Goal: Task Accomplishment & Management: Manage account settings

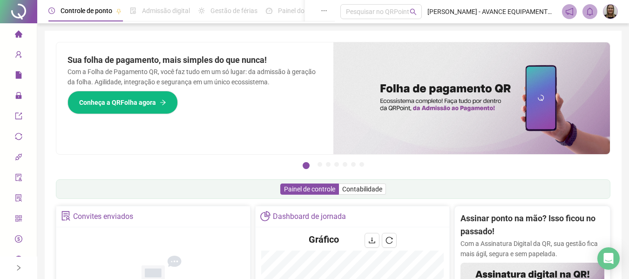
click at [15, 34] on icon "home" at bounding box center [17, 33] width 7 height 7
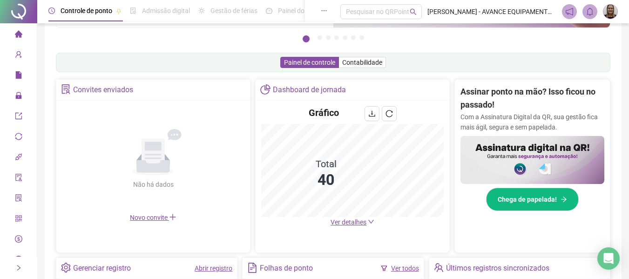
scroll to position [91, 0]
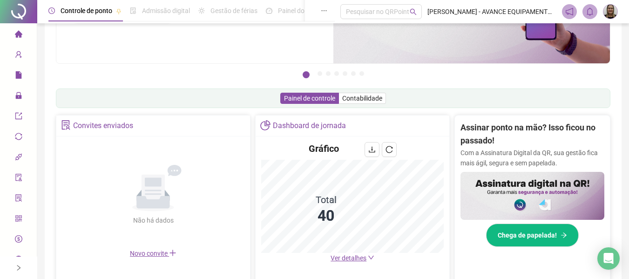
click at [15, 33] on icon "home" at bounding box center [18, 33] width 7 height 7
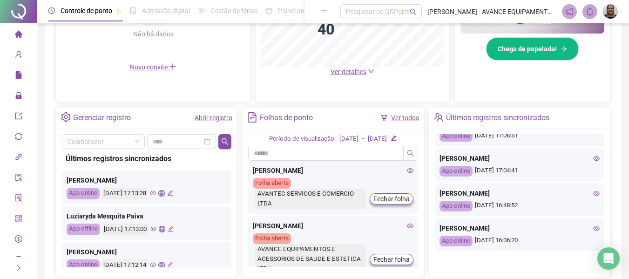
scroll to position [186, 0]
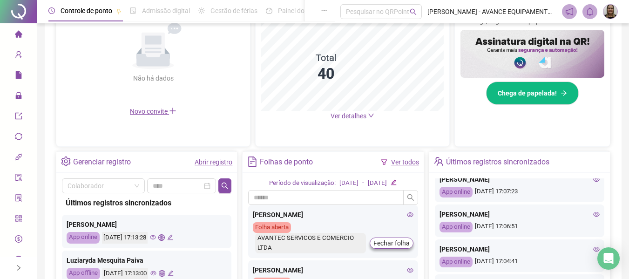
scroll to position [140, 0]
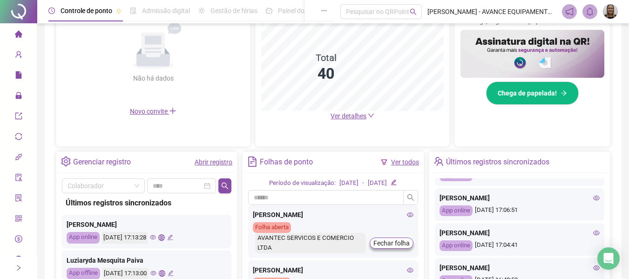
click at [593, 230] on icon "eye" at bounding box center [596, 233] width 7 height 7
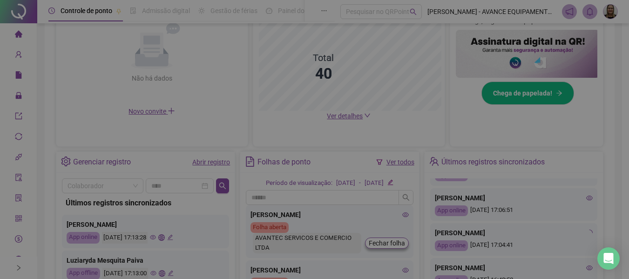
type input "**********"
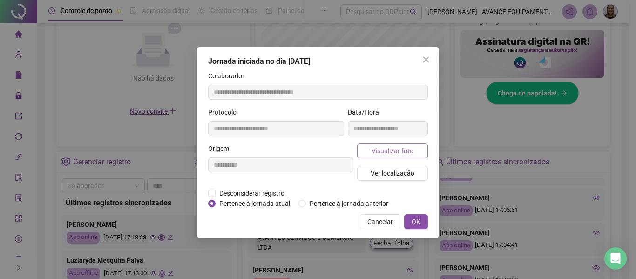
click at [387, 149] on span "Visualizar foto" at bounding box center [393, 151] width 42 height 10
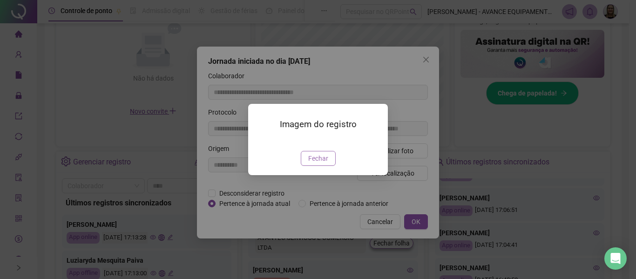
click at [321, 163] on span "Fechar" at bounding box center [318, 158] width 20 height 10
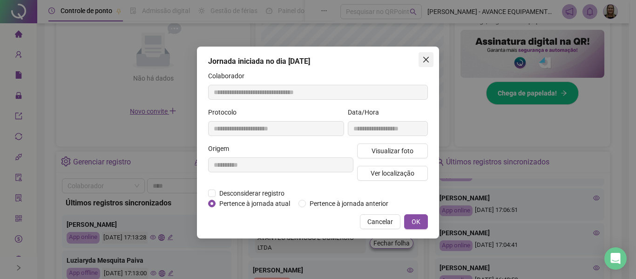
click at [426, 62] on icon "close" at bounding box center [425, 59] width 7 height 7
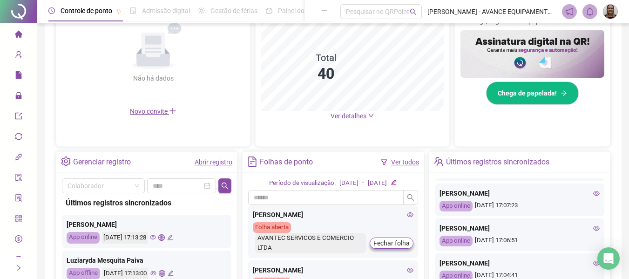
scroll to position [93, 0]
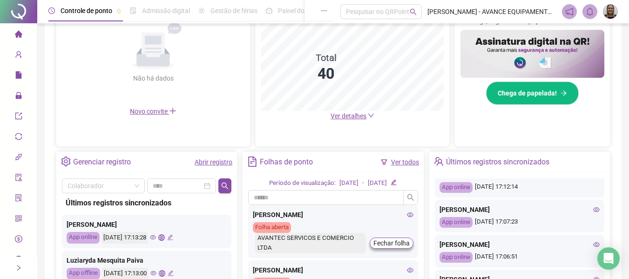
click at [593, 242] on icon "eye" at bounding box center [596, 244] width 7 height 5
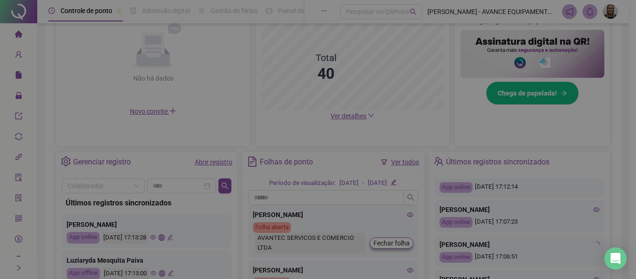
type input "**********"
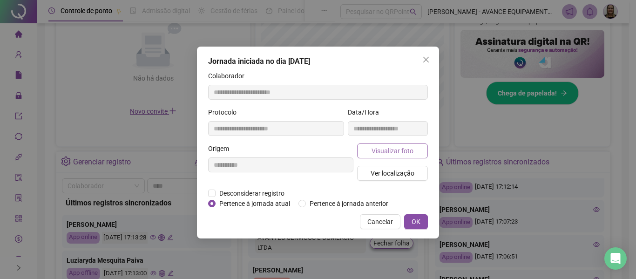
click at [408, 150] on span "Visualizar foto" at bounding box center [393, 151] width 42 height 10
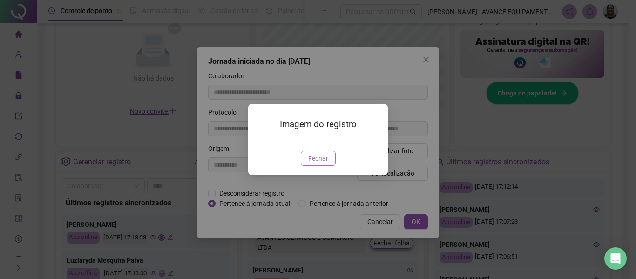
click at [315, 163] on span "Fechar" at bounding box center [318, 158] width 20 height 10
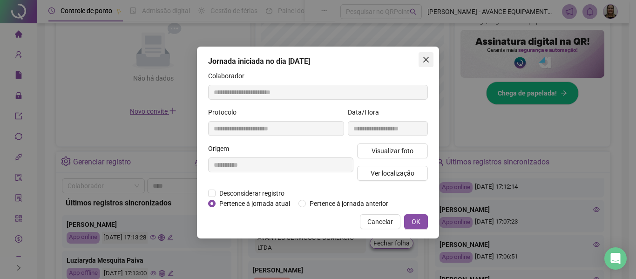
click at [421, 63] on span "Close" at bounding box center [426, 59] width 15 height 7
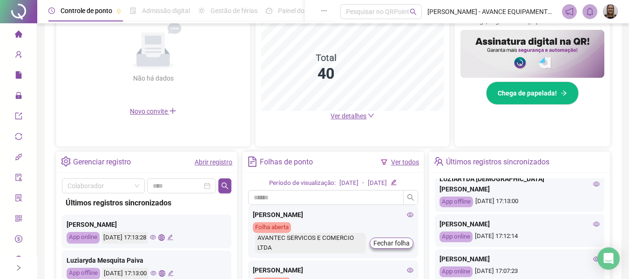
scroll to position [0, 0]
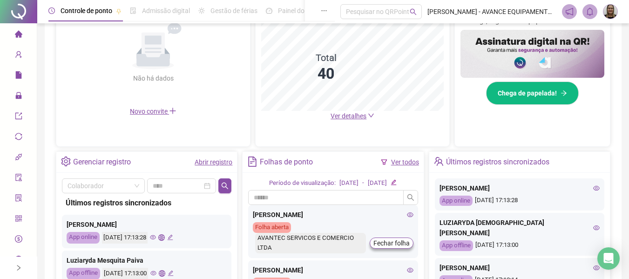
click at [15, 27] on span "home" at bounding box center [18, 35] width 7 height 19
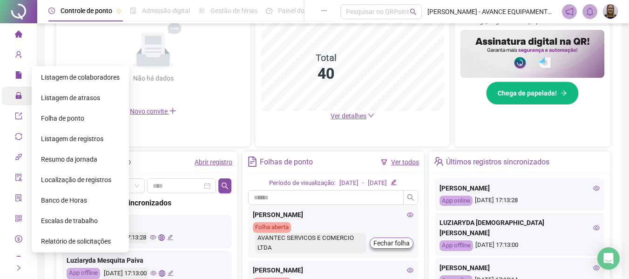
click at [15, 96] on icon "lock" at bounding box center [18, 95] width 6 height 7
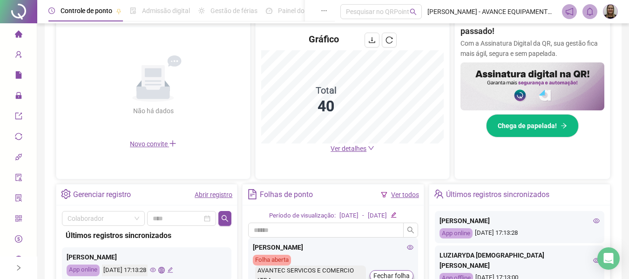
scroll to position [186, 0]
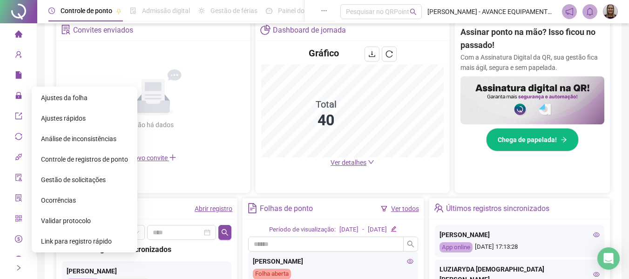
click at [50, 99] on span "Ajustes da folha" at bounding box center [64, 97] width 47 height 7
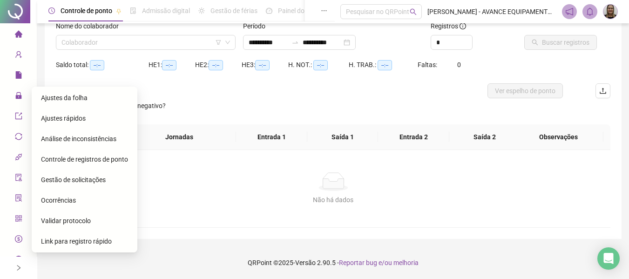
scroll to position [65, 0]
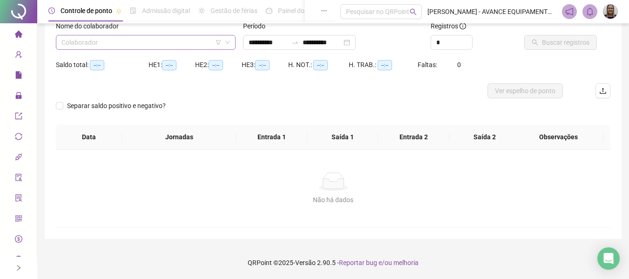
type input "**********"
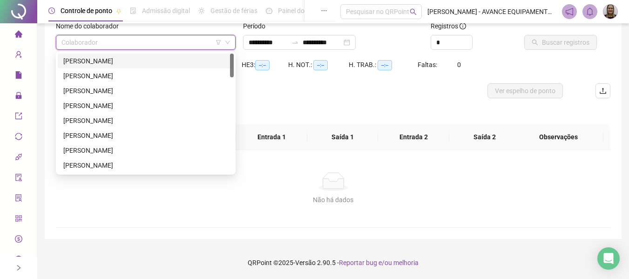
click at [152, 38] on input "search" at bounding box center [141, 42] width 160 height 14
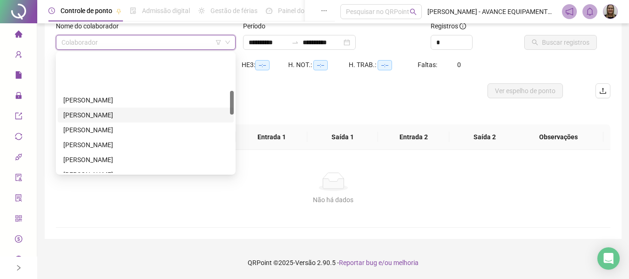
scroll to position [186, 0]
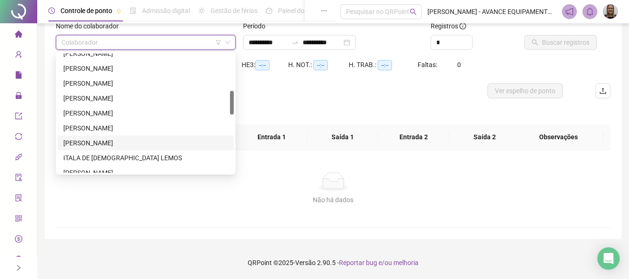
click at [132, 140] on div "IRLYANE MOREIRA ALMEIDA" at bounding box center [145, 143] width 165 height 10
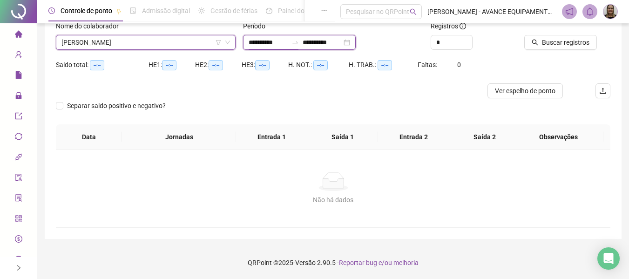
click at [267, 45] on input "**********" at bounding box center [268, 42] width 39 height 10
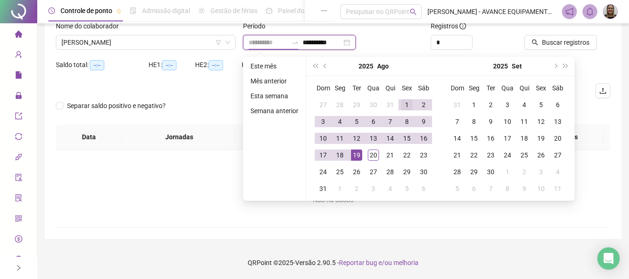
type input "**********"
click at [405, 106] on div "1" at bounding box center [406, 104] width 11 height 11
type input "**********"
click at [370, 157] on div "20" at bounding box center [373, 154] width 11 height 11
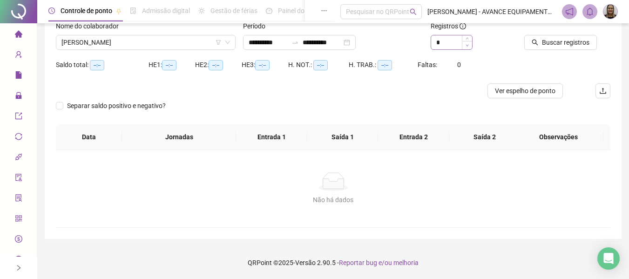
click at [468, 43] on span "Decrease Value" at bounding box center [467, 45] width 10 height 8
click at [468, 34] on div "Registros" at bounding box center [474, 28] width 86 height 14
type input "*"
click at [467, 39] on icon "up" at bounding box center [467, 39] width 3 height 3
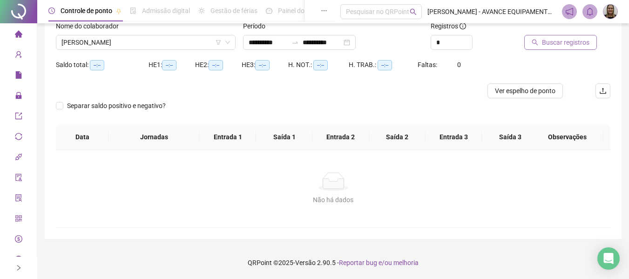
click at [539, 42] on button "Buscar registros" at bounding box center [560, 42] width 73 height 15
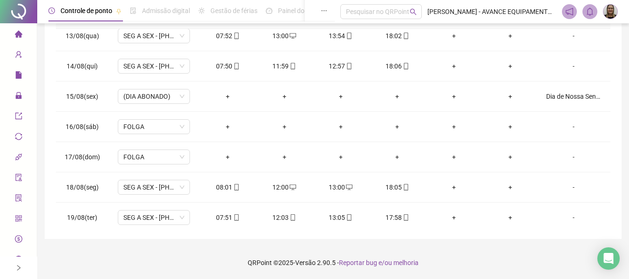
scroll to position [407, 0]
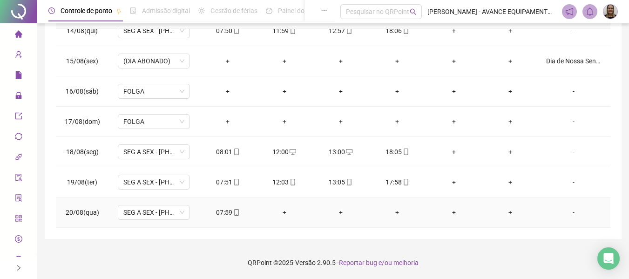
click at [282, 211] on div "+" at bounding box center [284, 212] width 41 height 10
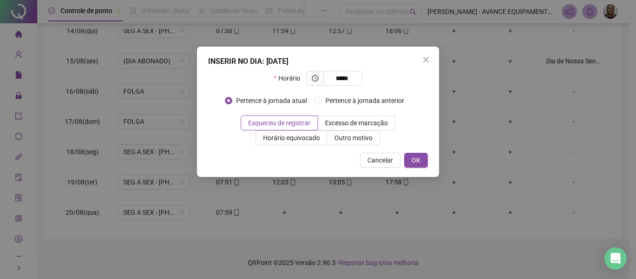
type input "*****"
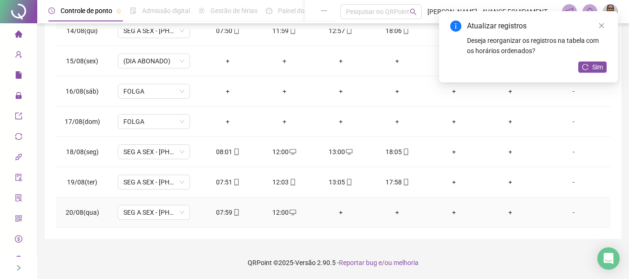
click at [337, 210] on div "+" at bounding box center [340, 212] width 41 height 10
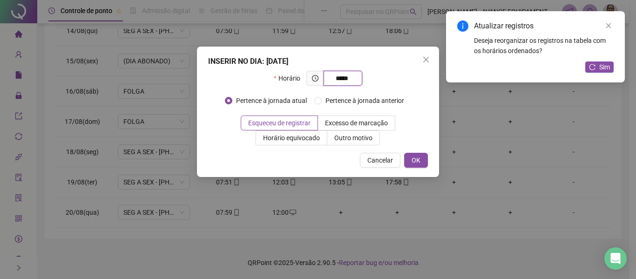
type input "*****"
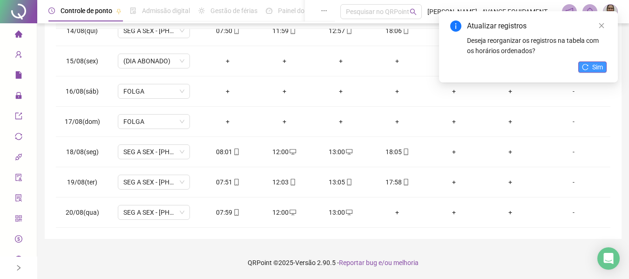
click at [595, 65] on span "Sim" at bounding box center [597, 67] width 11 height 10
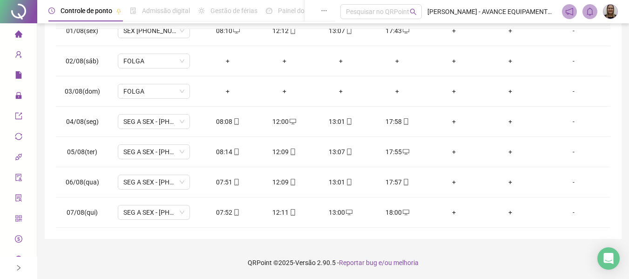
scroll to position [0, 0]
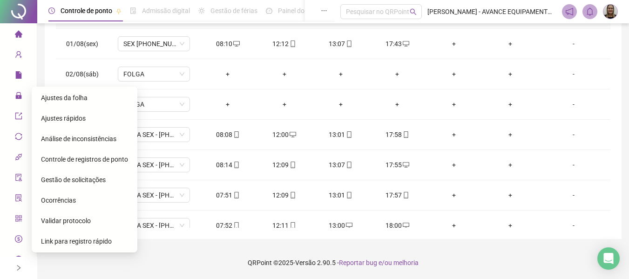
click at [82, 181] on span "Gestão de solicitações" at bounding box center [73, 179] width 65 height 7
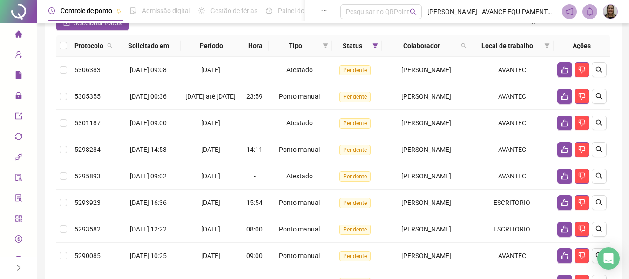
scroll to position [93, 0]
click at [17, 31] on icon "home" at bounding box center [18, 33] width 7 height 7
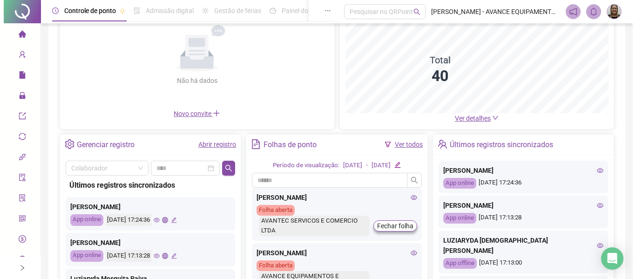
scroll to position [47, 0]
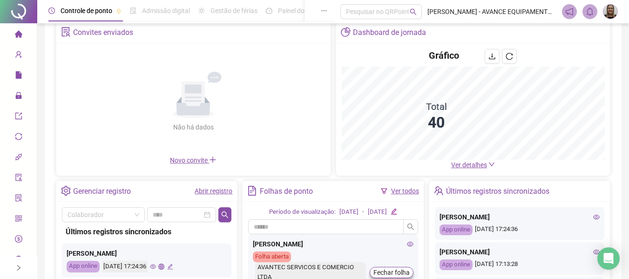
click at [593, 217] on icon "eye" at bounding box center [596, 217] width 7 height 7
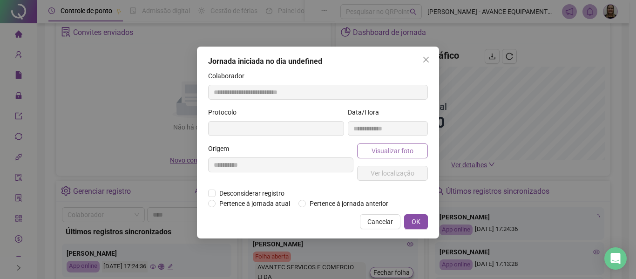
type input "**********"
click at [402, 151] on span "Visualizar foto" at bounding box center [393, 151] width 42 height 10
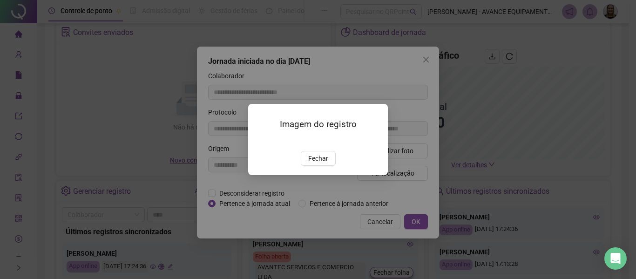
click at [259, 141] on img at bounding box center [259, 141] width 0 height 0
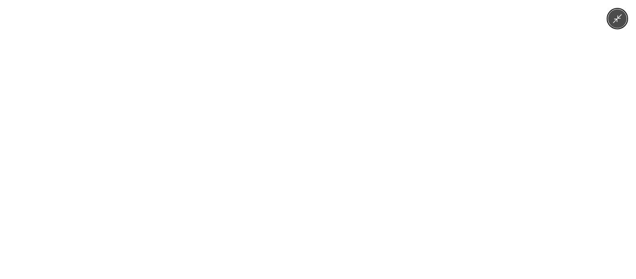
click at [497, 182] on div at bounding box center [318, 139] width 636 height 279
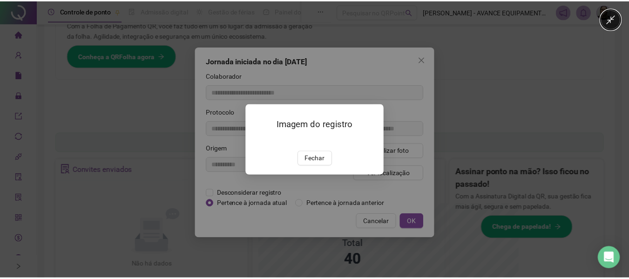
scroll to position [184, 0]
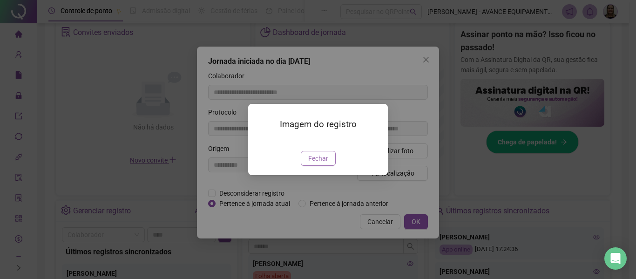
click at [320, 163] on span "Fechar" at bounding box center [318, 158] width 20 height 10
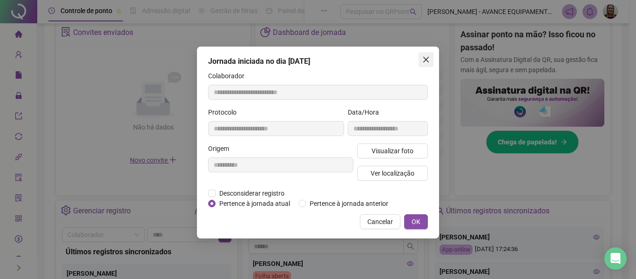
click at [422, 60] on icon "close" at bounding box center [425, 59] width 7 height 7
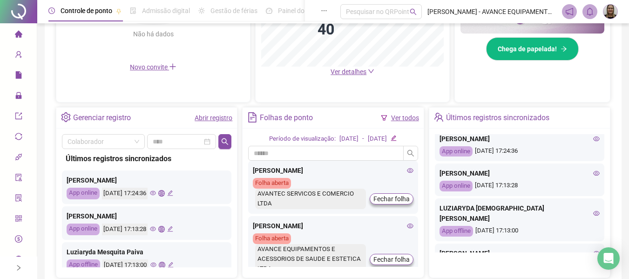
scroll to position [0, 0]
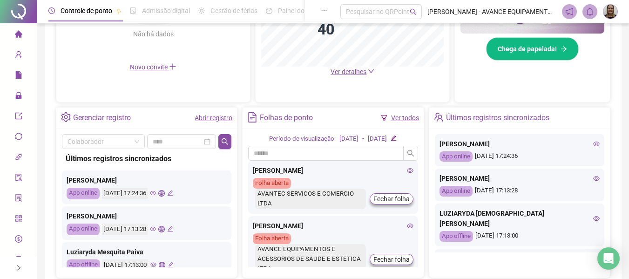
click at [593, 145] on icon "eye" at bounding box center [596, 144] width 7 height 7
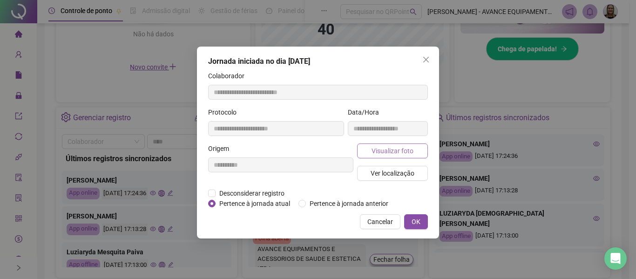
click at [412, 151] on span "Visualizar foto" at bounding box center [393, 151] width 42 height 10
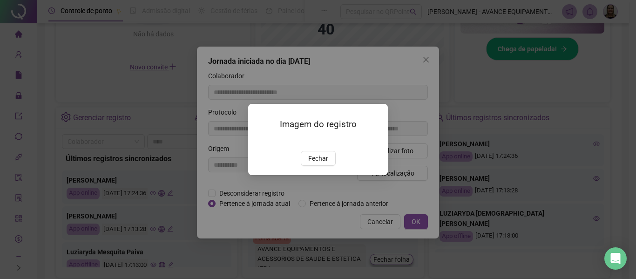
click at [259, 141] on img at bounding box center [259, 141] width 0 height 0
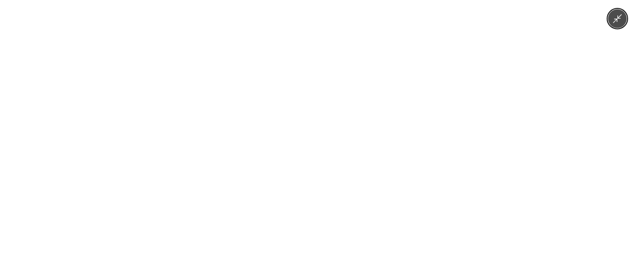
click at [543, 170] on div at bounding box center [318, 139] width 636 height 279
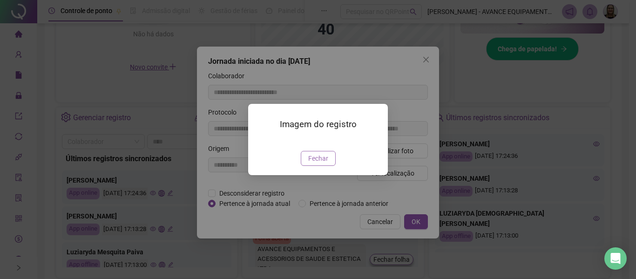
click at [316, 163] on span "Fechar" at bounding box center [318, 158] width 20 height 10
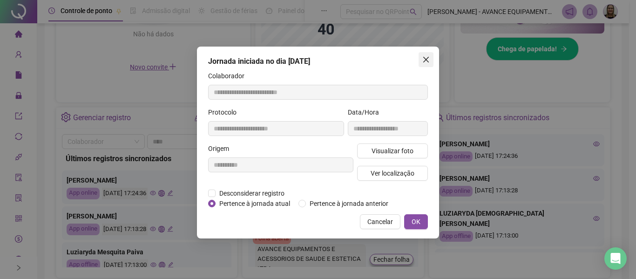
click at [424, 62] on icon "close" at bounding box center [426, 60] width 6 height 6
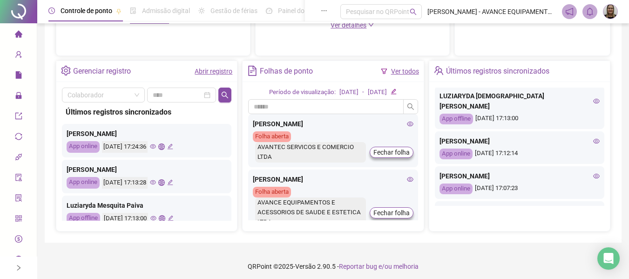
scroll to position [93, 0]
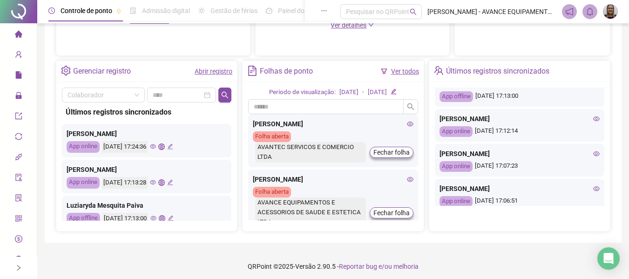
click at [593, 186] on icon "eye" at bounding box center [596, 188] width 7 height 5
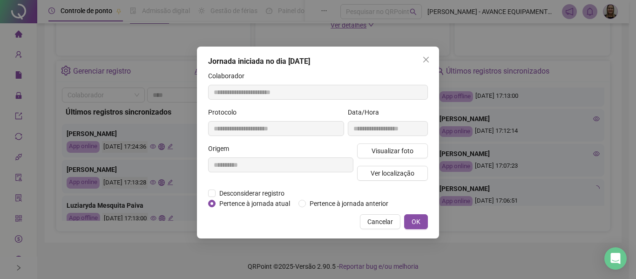
type input "**********"
click at [391, 153] on span "Visualizar foto" at bounding box center [393, 151] width 42 height 10
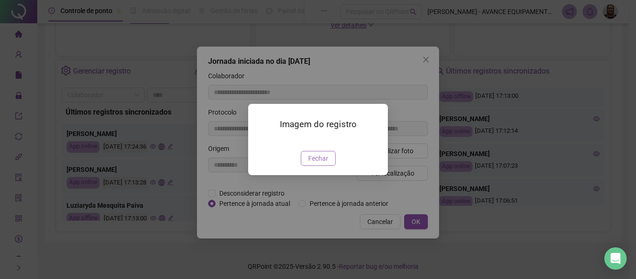
click at [317, 163] on span "Fechar" at bounding box center [318, 158] width 20 height 10
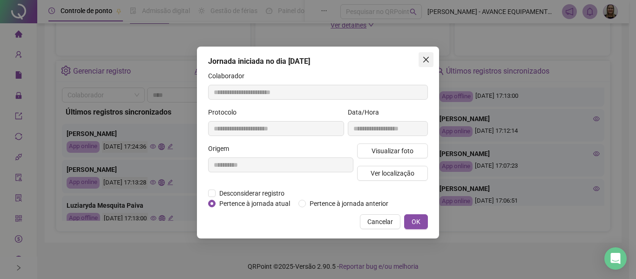
click at [422, 58] on span "Close" at bounding box center [426, 59] width 15 height 7
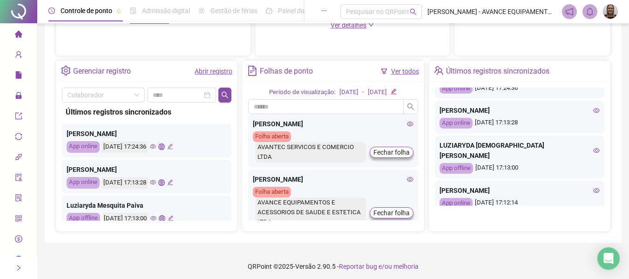
scroll to position [0, 0]
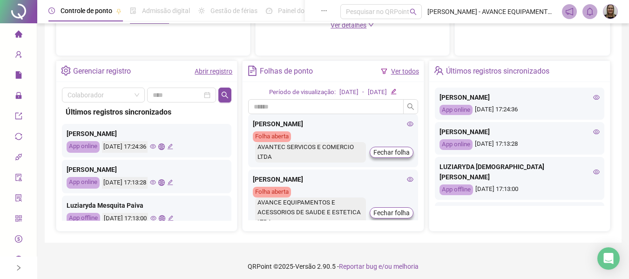
click at [593, 97] on icon "eye" at bounding box center [596, 97] width 7 height 7
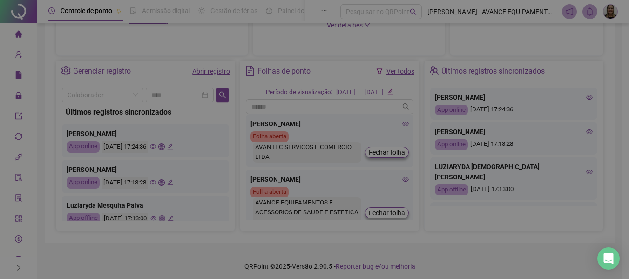
type input "**********"
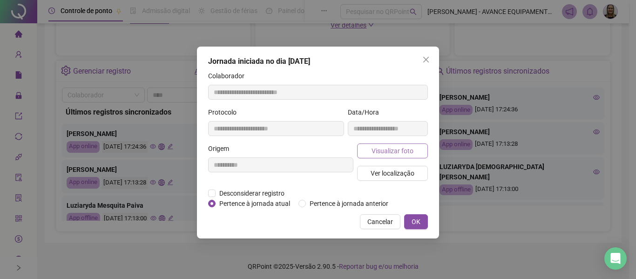
click at [385, 155] on span "Visualizar foto" at bounding box center [393, 151] width 42 height 10
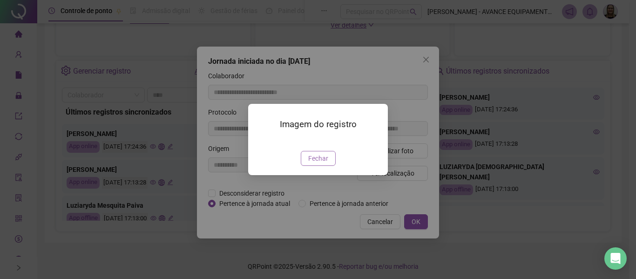
click at [319, 163] on span "Fechar" at bounding box center [318, 158] width 20 height 10
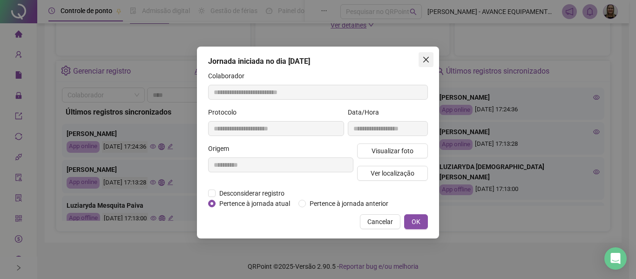
click at [424, 62] on icon "close" at bounding box center [426, 60] width 6 height 6
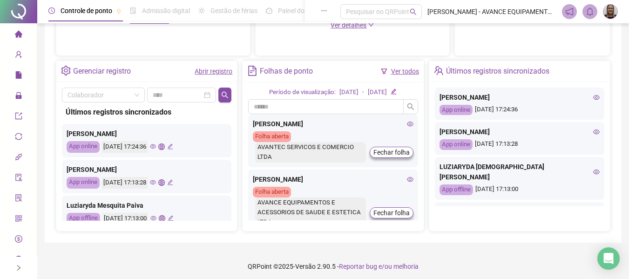
click at [593, 134] on icon "eye" at bounding box center [596, 131] width 7 height 5
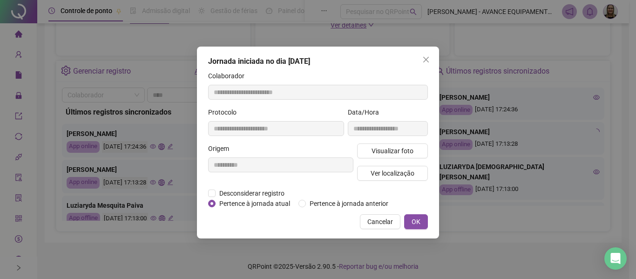
type input "**********"
click at [387, 160] on div "Visualizar foto Ver localização" at bounding box center [392, 165] width 75 height 45
click at [389, 154] on span "Visualizar foto" at bounding box center [393, 151] width 42 height 10
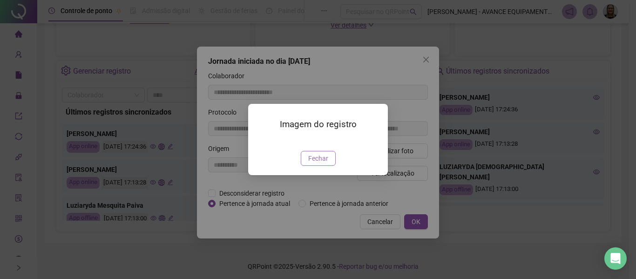
click at [316, 163] on span "Fechar" at bounding box center [318, 158] width 20 height 10
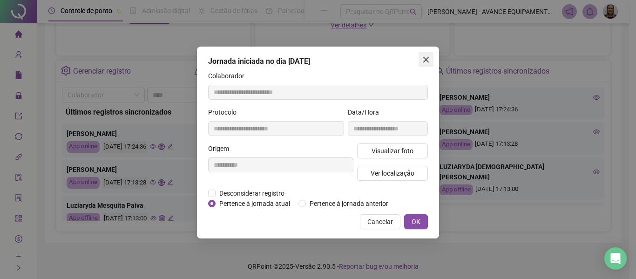
click at [423, 61] on icon "close" at bounding box center [425, 59] width 7 height 7
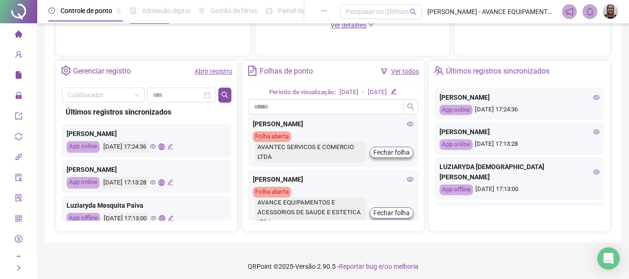
click at [593, 170] on icon "eye" at bounding box center [596, 172] width 7 height 5
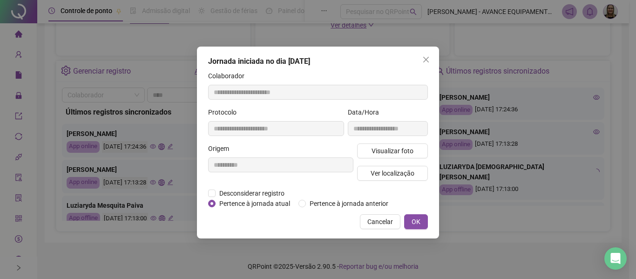
type input "**********"
click at [394, 143] on div "**********" at bounding box center [388, 125] width 84 height 36
click at [396, 150] on span "Visualizar foto" at bounding box center [393, 151] width 42 height 10
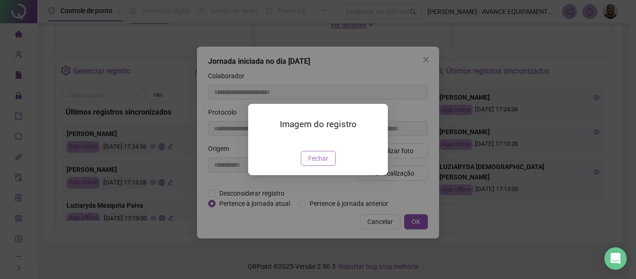
click at [321, 163] on span "Fechar" at bounding box center [318, 158] width 20 height 10
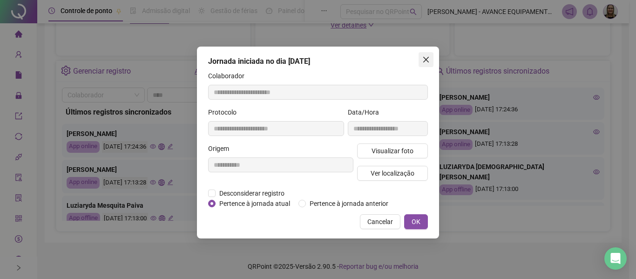
click at [427, 62] on icon "close" at bounding box center [425, 59] width 7 height 7
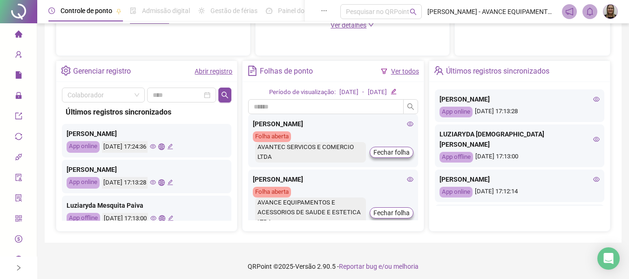
scroll to position [47, 0]
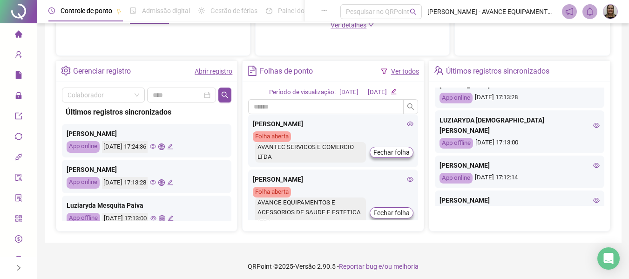
click at [593, 163] on icon "eye" at bounding box center [596, 165] width 7 height 5
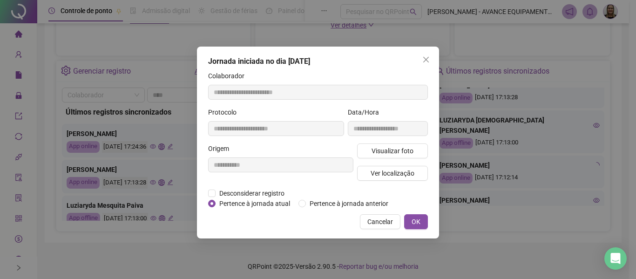
type input "**********"
click at [397, 148] on span "Visualizar foto" at bounding box center [393, 151] width 42 height 10
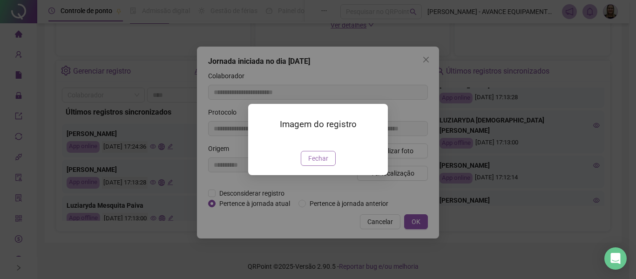
click at [321, 163] on span "Fechar" at bounding box center [318, 158] width 20 height 10
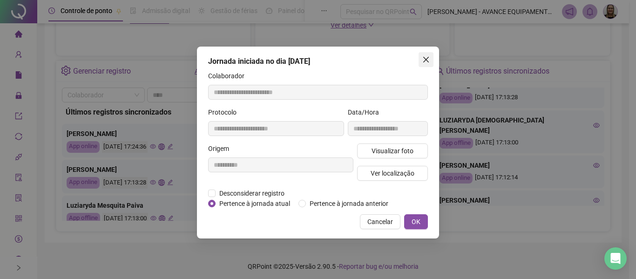
click at [421, 62] on span "Close" at bounding box center [426, 59] width 15 height 7
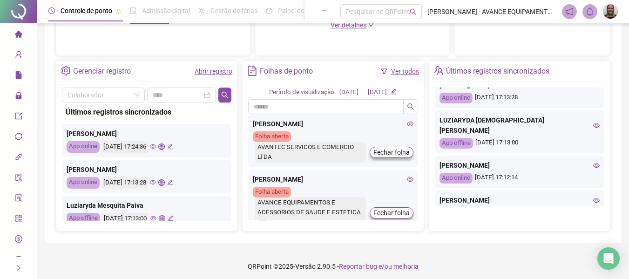
click at [15, 36] on icon "home" at bounding box center [18, 33] width 7 height 7
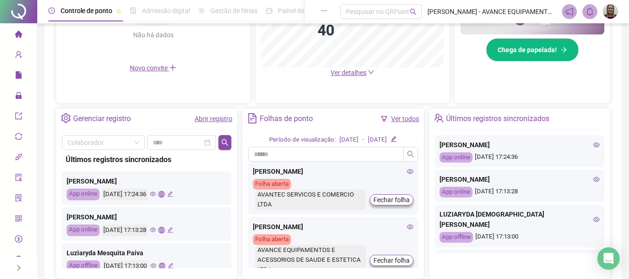
scroll to position [231, 0]
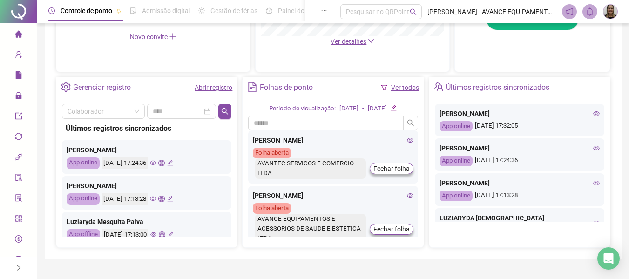
click at [593, 115] on icon "eye" at bounding box center [596, 113] width 7 height 7
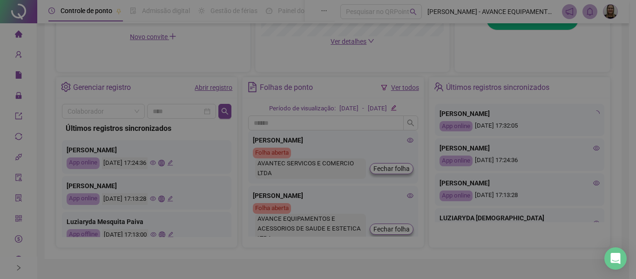
type input "**********"
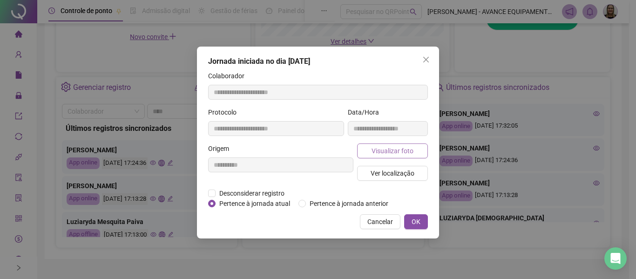
click at [396, 150] on span "Visualizar foto" at bounding box center [393, 151] width 42 height 10
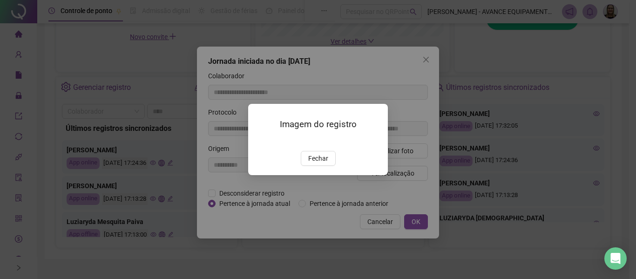
click at [259, 141] on img at bounding box center [259, 141] width 0 height 0
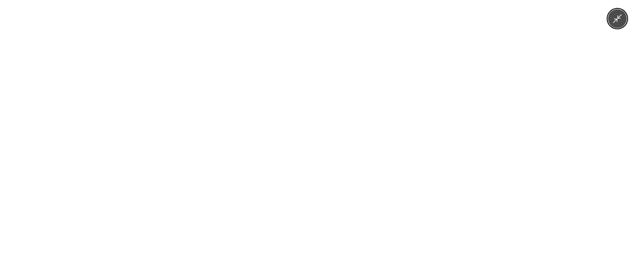
click at [485, 138] on div at bounding box center [318, 139] width 636 height 279
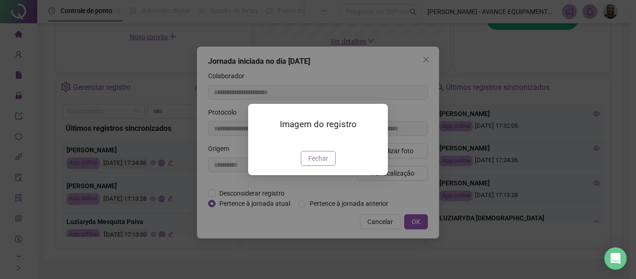
click at [305, 166] on button "Fechar" at bounding box center [318, 158] width 35 height 15
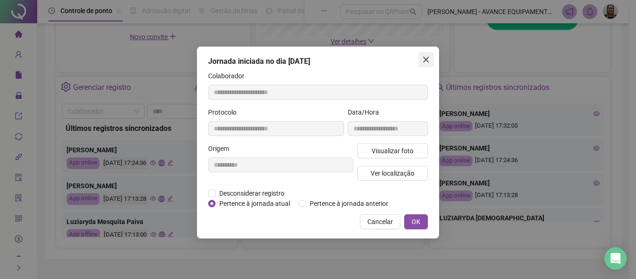
click at [427, 58] on icon "close" at bounding box center [425, 59] width 7 height 7
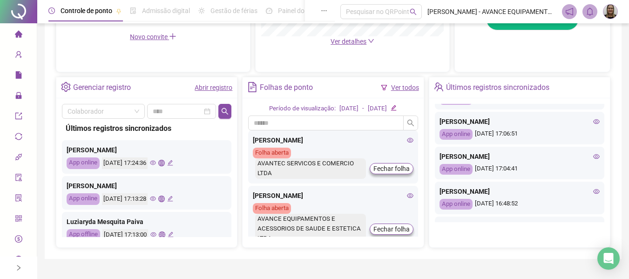
scroll to position [233, 0]
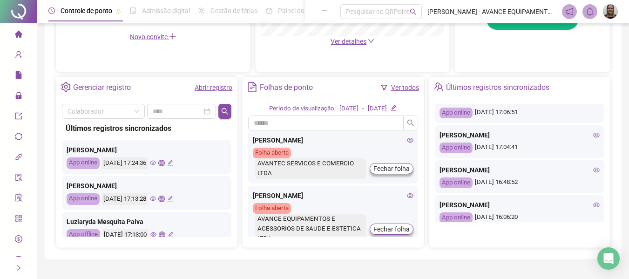
click at [593, 167] on icon "eye" at bounding box center [596, 170] width 7 height 7
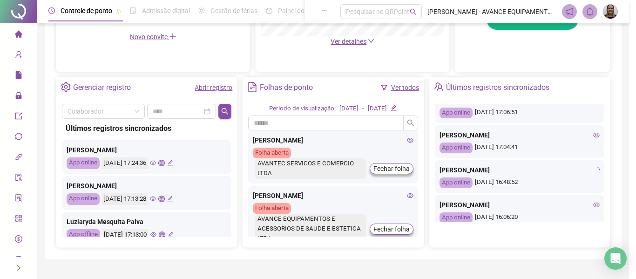
type input "**********"
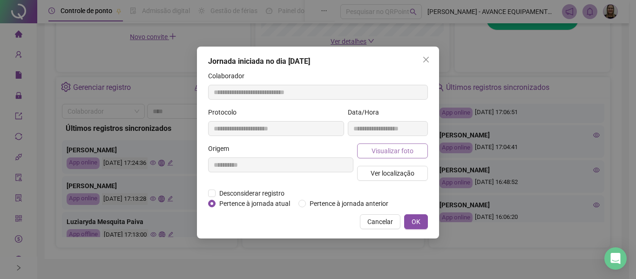
click at [412, 153] on span "Visualizar foto" at bounding box center [393, 151] width 42 height 10
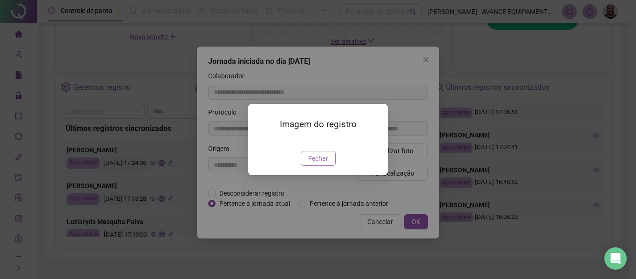
click at [321, 163] on span "Fechar" at bounding box center [318, 158] width 20 height 10
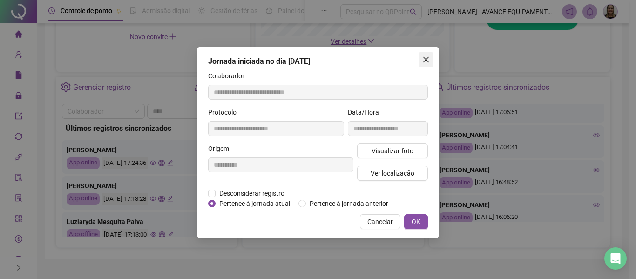
click at [427, 57] on icon "close" at bounding box center [425, 59] width 7 height 7
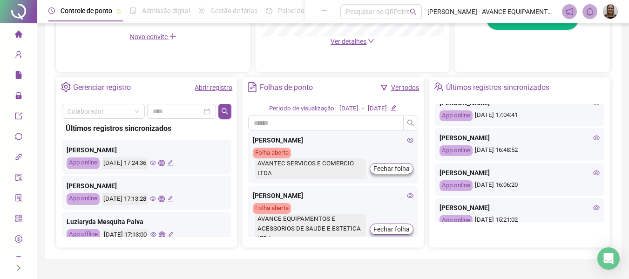
scroll to position [279, 0]
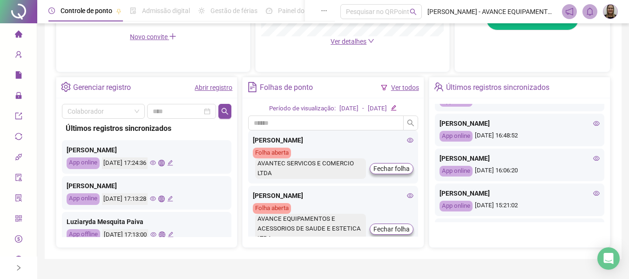
click at [593, 156] on icon "eye" at bounding box center [596, 158] width 7 height 5
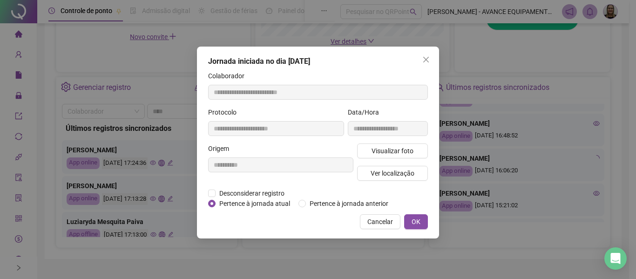
type input "**********"
click at [400, 153] on span "Visualizar foto" at bounding box center [393, 151] width 42 height 10
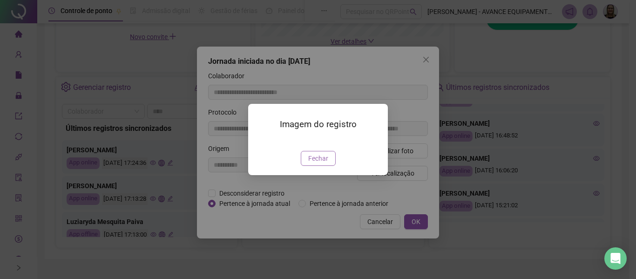
click at [319, 163] on span "Fechar" at bounding box center [318, 158] width 20 height 10
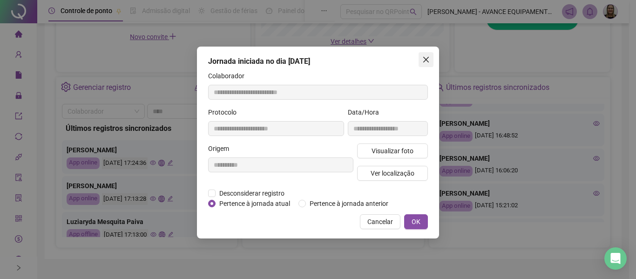
click at [426, 60] on icon "close" at bounding box center [426, 60] width 6 height 6
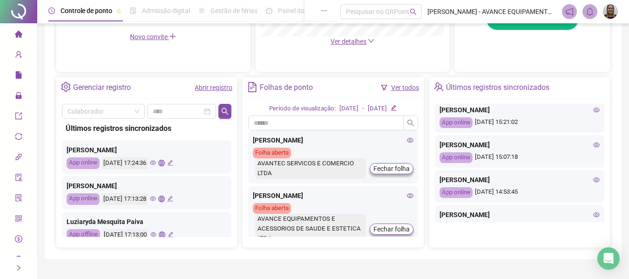
scroll to position [373, 0]
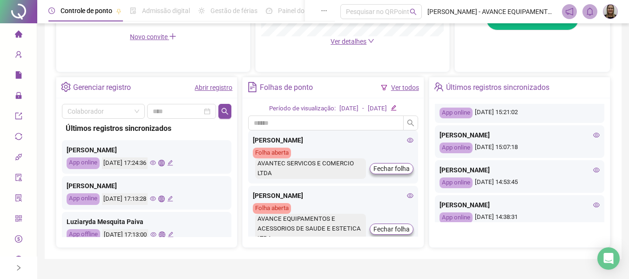
click at [593, 167] on icon "eye" at bounding box center [596, 170] width 7 height 7
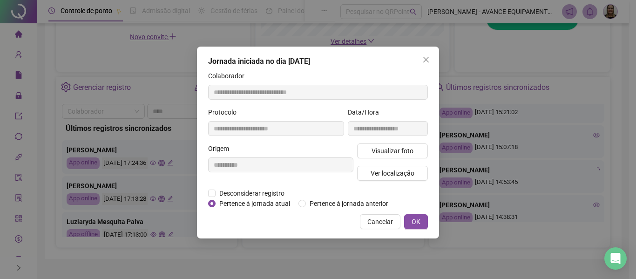
type input "**********"
click at [407, 153] on span "Visualizar foto" at bounding box center [393, 151] width 42 height 10
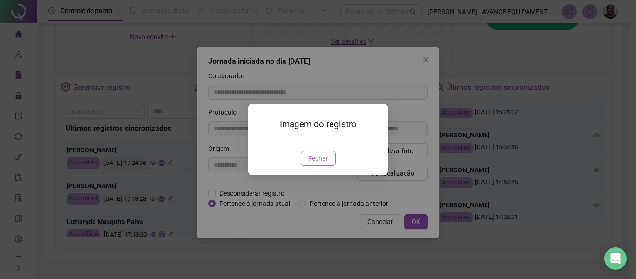
click at [319, 163] on span "Fechar" at bounding box center [318, 158] width 20 height 10
click at [319, 212] on div "Imagem do registro Fechar" at bounding box center [318, 139] width 636 height 279
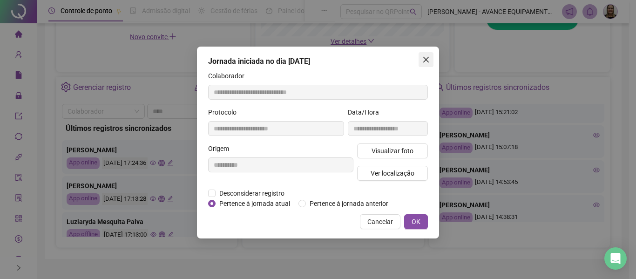
click at [428, 64] on button "Close" at bounding box center [426, 59] width 15 height 15
click at [428, 64] on div "**********" at bounding box center [318, 139] width 636 height 279
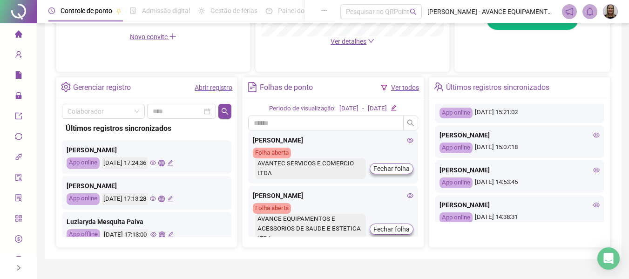
click at [14, 34] on icon "home" at bounding box center [17, 33] width 7 height 7
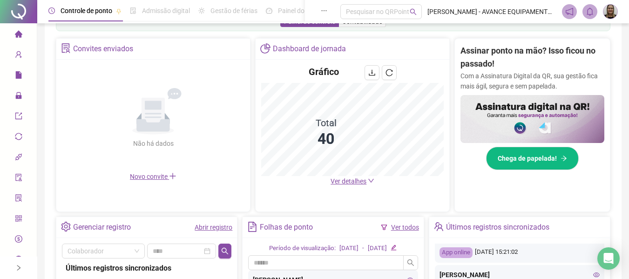
scroll to position [214, 0]
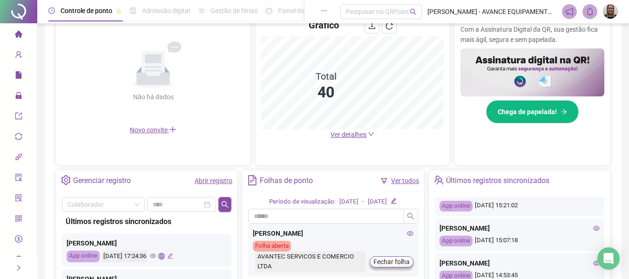
click at [357, 161] on div "Dashboard de jornada Gráfico Total 40 Ver detalhes" at bounding box center [352, 79] width 195 height 174
